Goal: Obtain resource: Download file/media

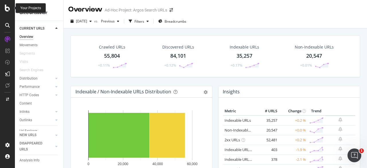
click at [4, 9] on div at bounding box center [8, 8] width 14 height 7
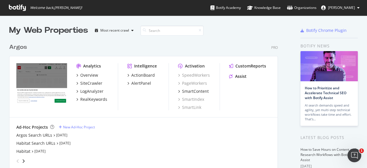
scroll to position [57, 0]
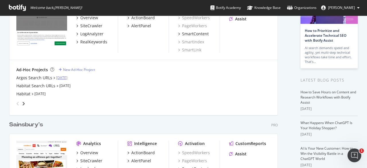
click at [57, 77] on link "[DATE]" at bounding box center [61, 77] width 11 height 5
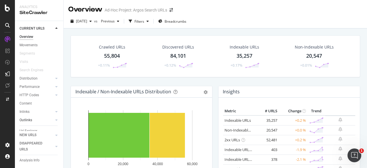
scroll to position [22, 0]
click at [30, 121] on div "Explorer Bookmarks" at bounding box center [34, 123] width 31 height 6
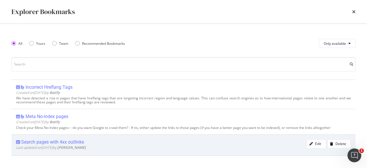
click at [76, 142] on div "Search pages with 4xx outlinks" at bounding box center [52, 142] width 63 height 6
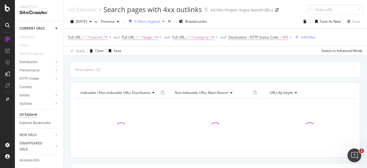
scroll to position [101, 0]
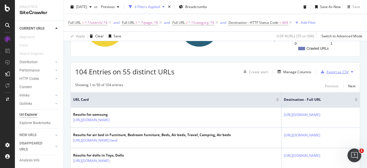
click at [330, 71] on div "Export as CSV" at bounding box center [337, 71] width 22 height 5
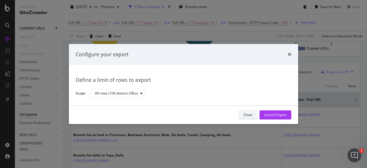
click at [251, 117] on div "Close" at bounding box center [247, 114] width 9 height 5
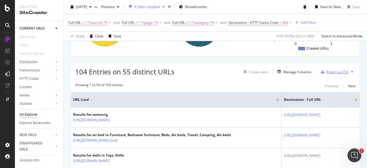
click at [328, 72] on div "Export as CSV" at bounding box center [337, 71] width 22 height 5
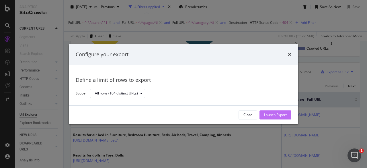
click at [277, 116] on div "Launch Export" at bounding box center [275, 114] width 23 height 5
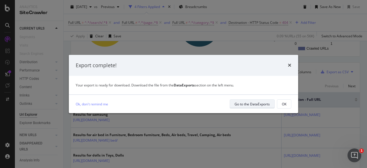
click at [262, 103] on div "Go to the DataExports" at bounding box center [251, 103] width 35 height 5
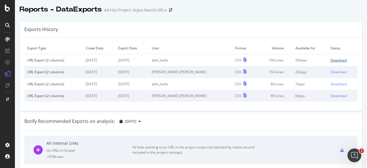
click at [330, 60] on div "Download" at bounding box center [338, 60] width 16 height 5
click at [12, 8] on div at bounding box center [8, 8] width 14 height 7
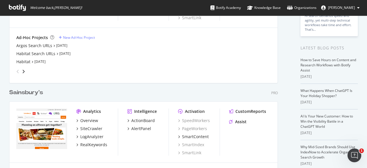
scroll to position [61, 0]
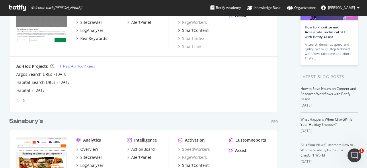
click at [23, 99] on icon "angle-right" at bounding box center [23, 100] width 3 height 5
click at [95, 21] on div "SiteCrawler" at bounding box center [91, 22] width 22 height 6
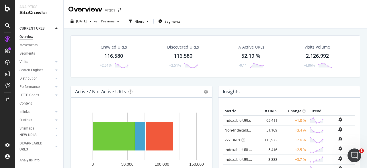
scroll to position [30, 0]
click at [32, 120] on div "Explorer Bookmarks" at bounding box center [34, 123] width 31 height 6
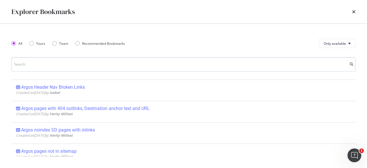
click at [78, 59] on input "modal" at bounding box center [183, 64] width 344 height 14
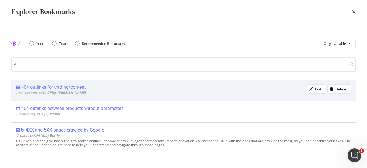
type input "4"
click at [79, 86] on div "404 outlinks for trading/content" at bounding box center [53, 87] width 64 height 6
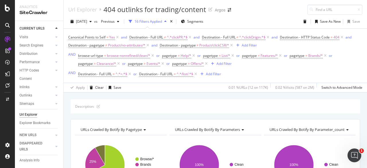
scroll to position [115, 0]
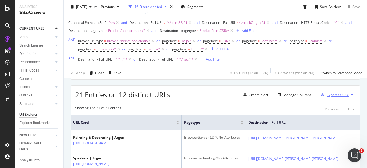
click at [335, 95] on div "Export as CSV" at bounding box center [337, 94] width 22 height 5
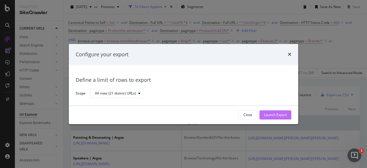
click at [267, 116] on div "Launch Export" at bounding box center [275, 114] width 23 height 5
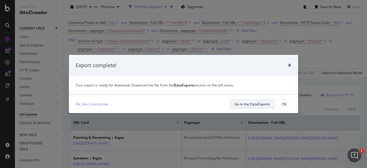
click at [251, 103] on div "Go to the DataExports" at bounding box center [251, 103] width 35 height 5
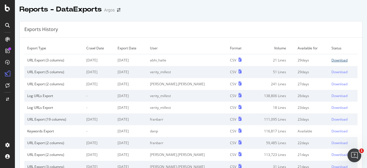
click at [331, 59] on div "Download" at bounding box center [339, 60] width 16 height 5
click at [8, 9] on icon at bounding box center [7, 8] width 5 height 7
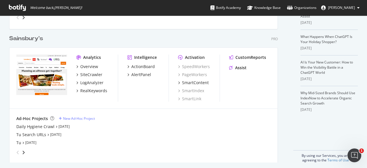
scroll to position [57, 0]
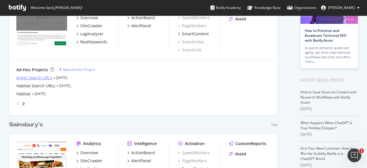
click at [46, 76] on div "Argos Search URLs" at bounding box center [34, 78] width 36 height 6
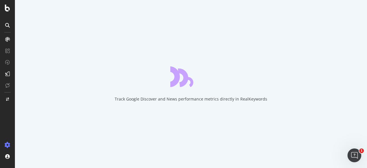
click at [66, 76] on div "Track Google Discover and News performance metrics directly in RealKeywords" at bounding box center [191, 84] width 352 height 168
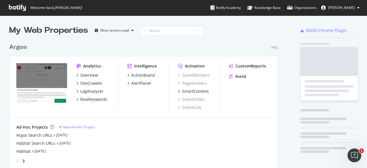
scroll to position [163, 358]
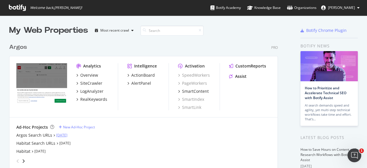
click at [66, 135] on link "[DATE]" at bounding box center [61, 134] width 11 height 5
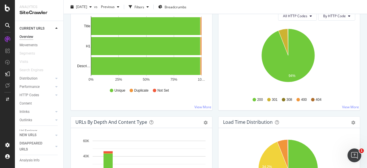
scroll to position [22, 0]
click at [26, 121] on div "Explorer Bookmarks" at bounding box center [34, 123] width 31 height 6
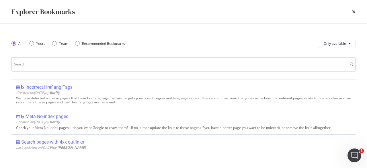
click at [79, 62] on input "modal" at bounding box center [183, 64] width 344 height 14
type input "4"
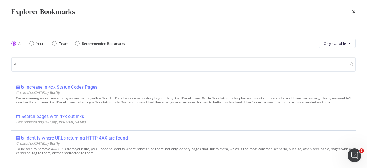
click at [74, 119] on div "Search pages with 4xx outlinks" at bounding box center [52, 116] width 63 height 6
